Goal: Task Accomplishment & Management: Manage account settings

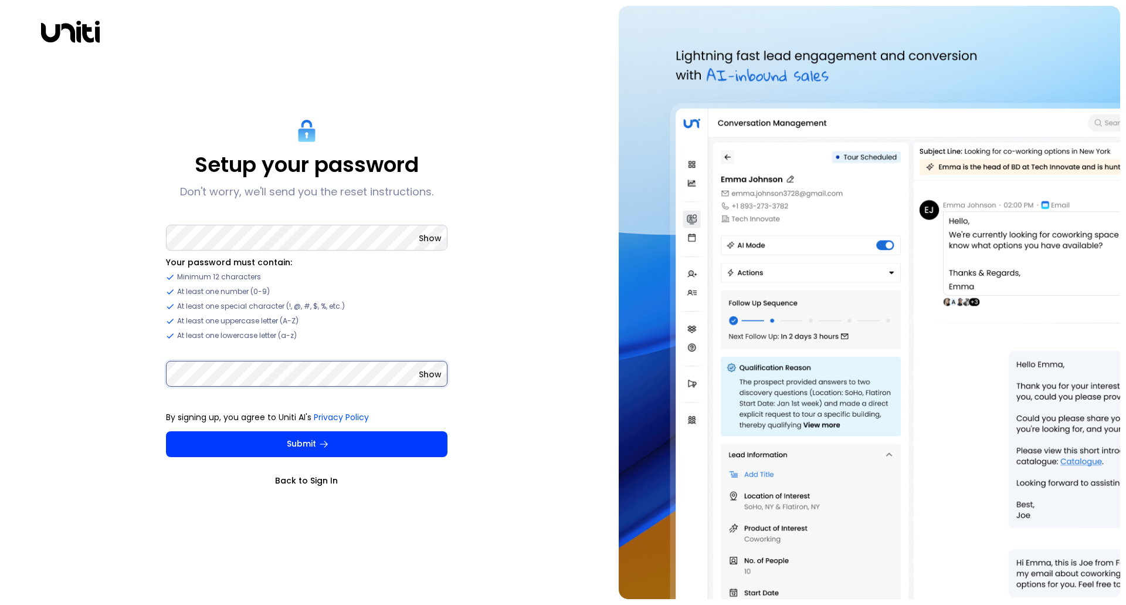
click at [166, 431] on button "Submit" at bounding box center [307, 444] width 282 height 26
click at [1097, 258] on img at bounding box center [870, 302] width 502 height 593
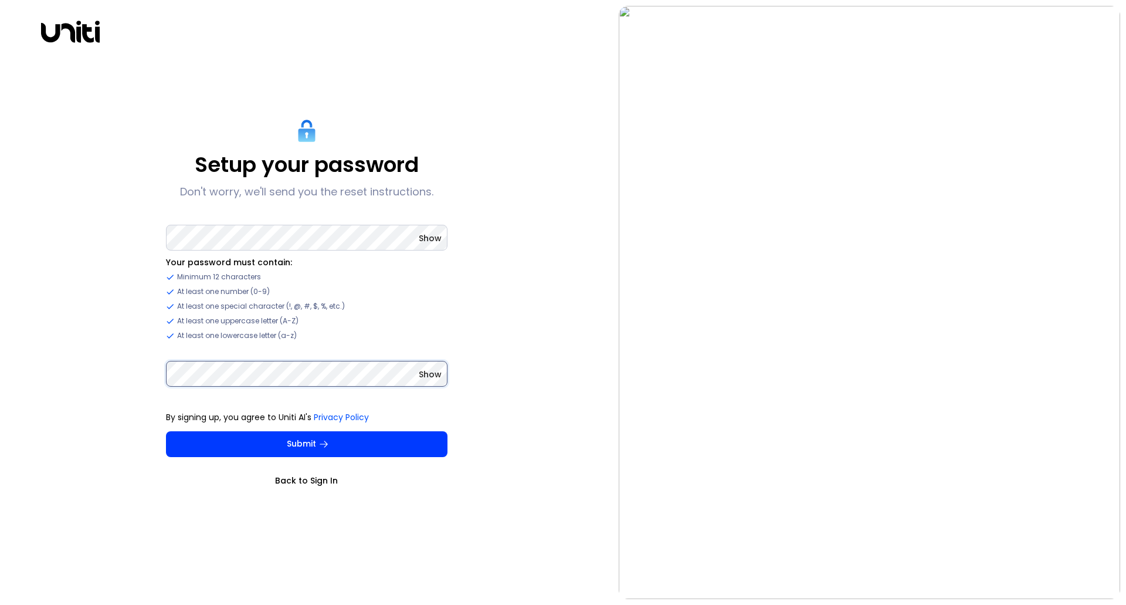
click at [166, 431] on button "Submit" at bounding box center [307, 444] width 282 height 26
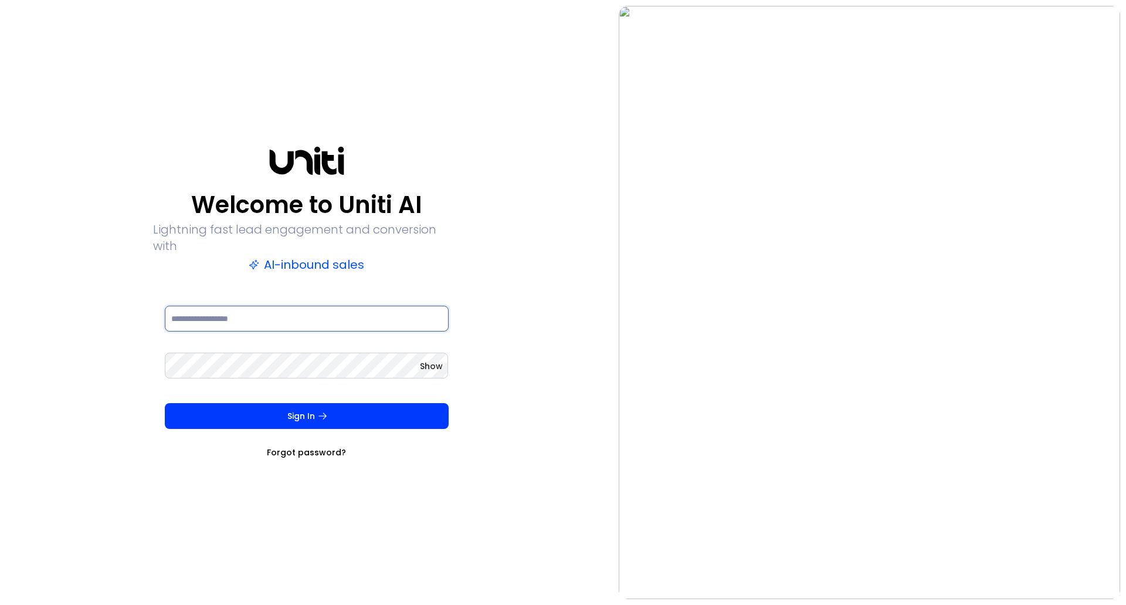
click at [235, 314] on input at bounding box center [307, 319] width 284 height 26
type input "**********"
click at [165, 403] on button "Sign In" at bounding box center [307, 416] width 284 height 26
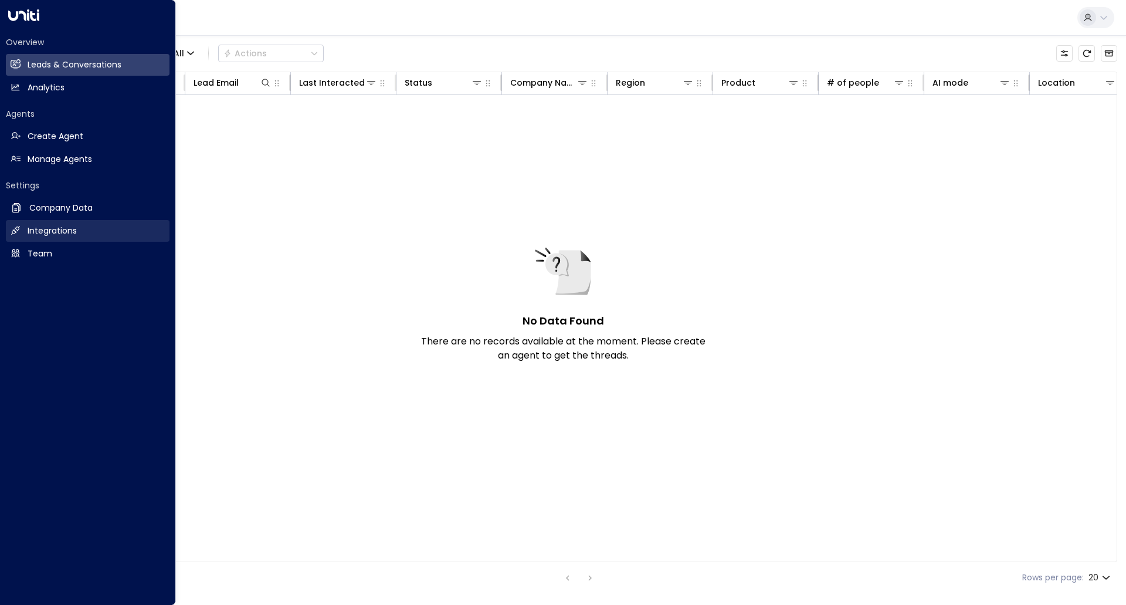
click at [22, 228] on link "Integrations Integrations" at bounding box center [88, 231] width 164 height 22
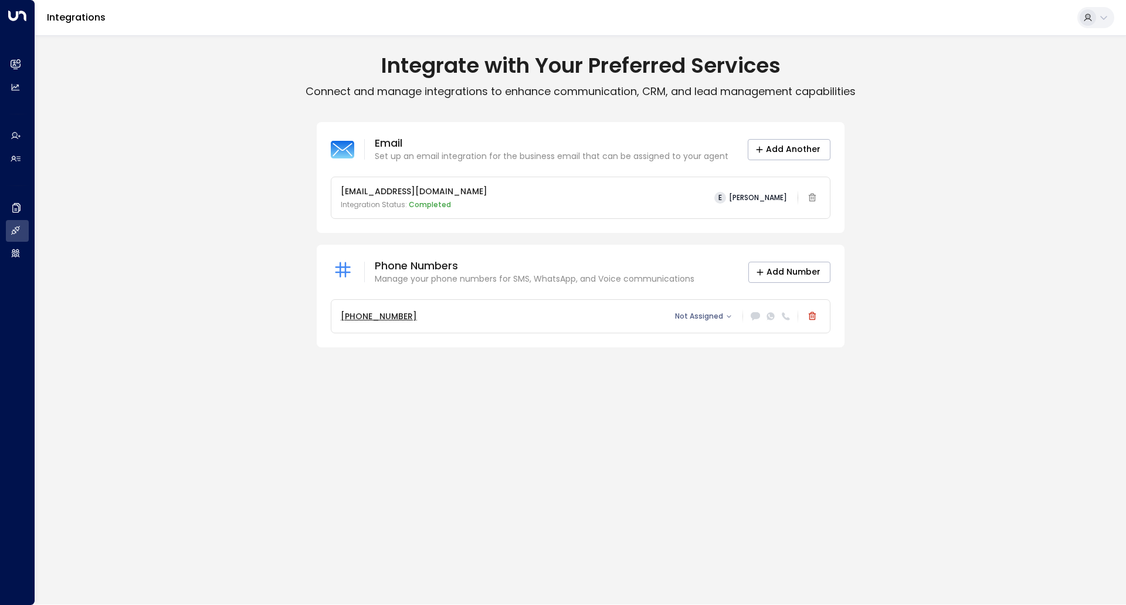
click at [210, 379] on div "Integrate with Your Preferred Services Connect and manage integrations to enhan…" at bounding box center [580, 319] width 1091 height 569
